Goal: Task Accomplishment & Management: Complete application form

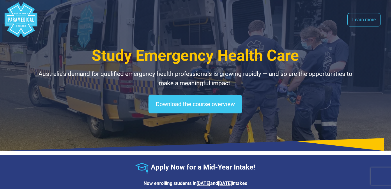
select select "**********"
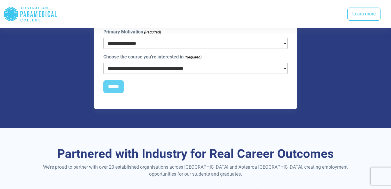
scroll to position [643, 0]
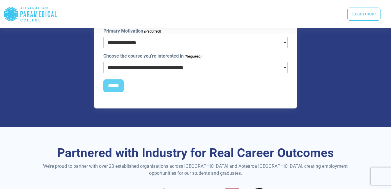
click at [192, 62] on select "**********" at bounding box center [195, 67] width 185 height 11
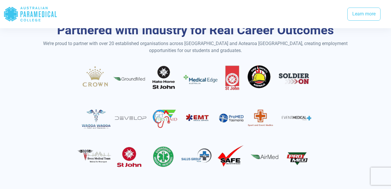
scroll to position [766, 0]
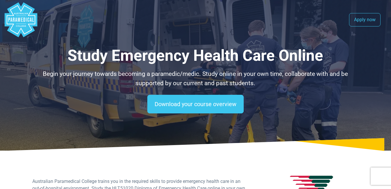
select select "**********"
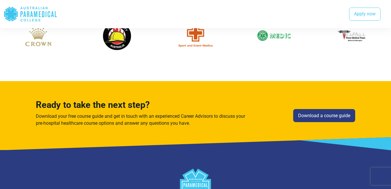
scroll to position [830, 0]
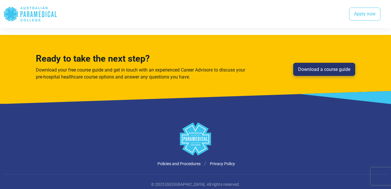
click at [340, 69] on link "Download a course guide" at bounding box center [324, 69] width 62 height 13
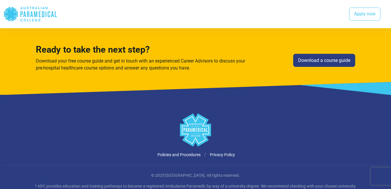
scroll to position [870, 0]
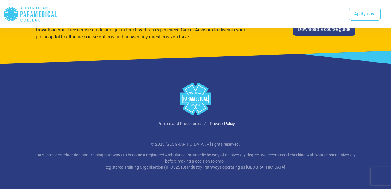
click at [191, 123] on link "Policies and Procedures" at bounding box center [179, 123] width 43 height 5
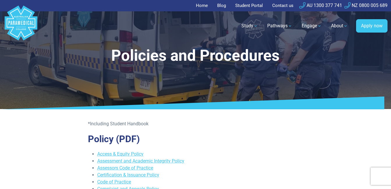
click at [200, 5] on link "Home" at bounding box center [203, 5] width 15 height 11
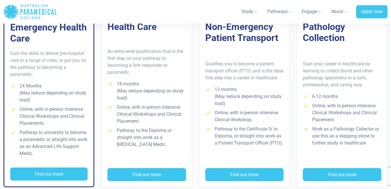
scroll to position [495, 0]
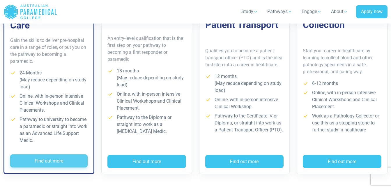
click at [61, 156] on button "Find out more" at bounding box center [48, 161] width 77 height 13
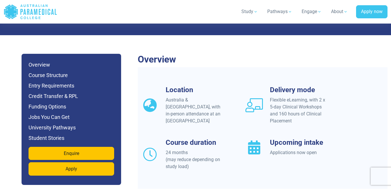
scroll to position [524, 0]
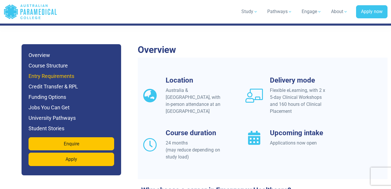
click at [50, 72] on h6 "Entry Requirements" at bounding box center [72, 76] width 86 height 8
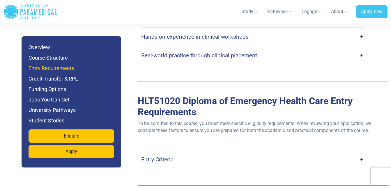
scroll to position [1626, 0]
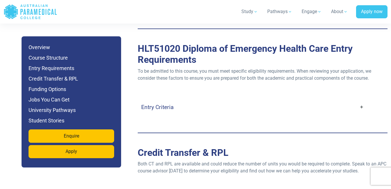
click at [177, 100] on link "Entry Criteria" at bounding box center [252, 107] width 223 height 14
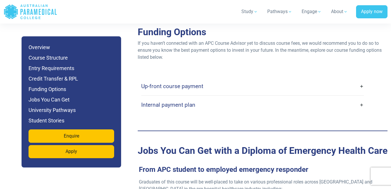
scroll to position [2092, 0]
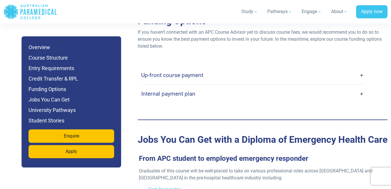
click at [360, 68] on link "Up-front course payment" at bounding box center [252, 75] width 223 height 14
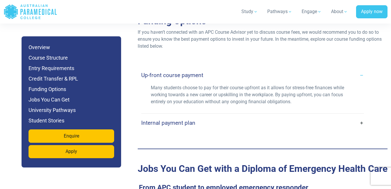
click at [360, 116] on link "Internal payment plan" at bounding box center [252, 123] width 223 height 14
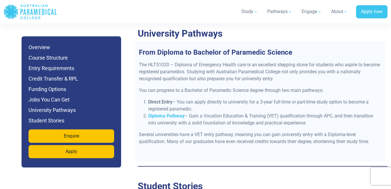
scroll to position [2704, 0]
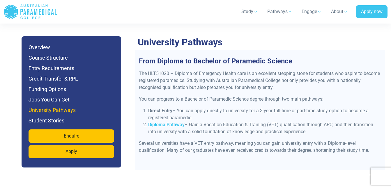
click at [45, 107] on h6 "University Pathways" at bounding box center [72, 110] width 86 height 8
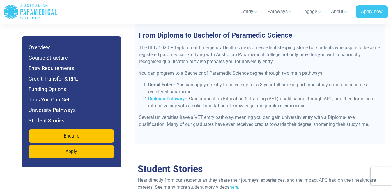
scroll to position [2730, 0]
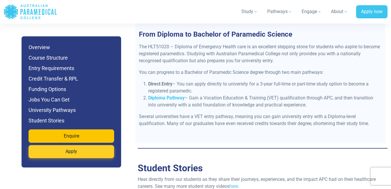
click at [77, 152] on link "Apply" at bounding box center [72, 151] width 86 height 13
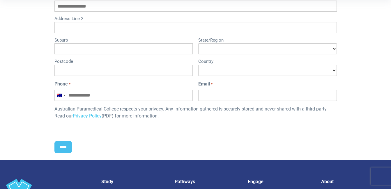
scroll to position [350, 0]
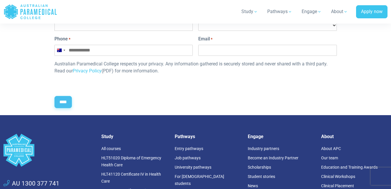
click at [64, 97] on input "****" at bounding box center [62, 102] width 17 height 12
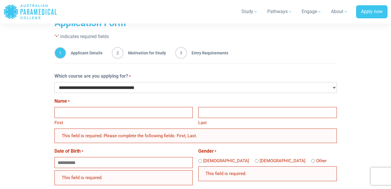
click at [151, 49] on span "Motivation for Study" at bounding box center [144, 53] width 43 height 12
click at [201, 51] on span "Entry Requirements" at bounding box center [207, 53] width 41 height 12
